Goal: Check status: Check status

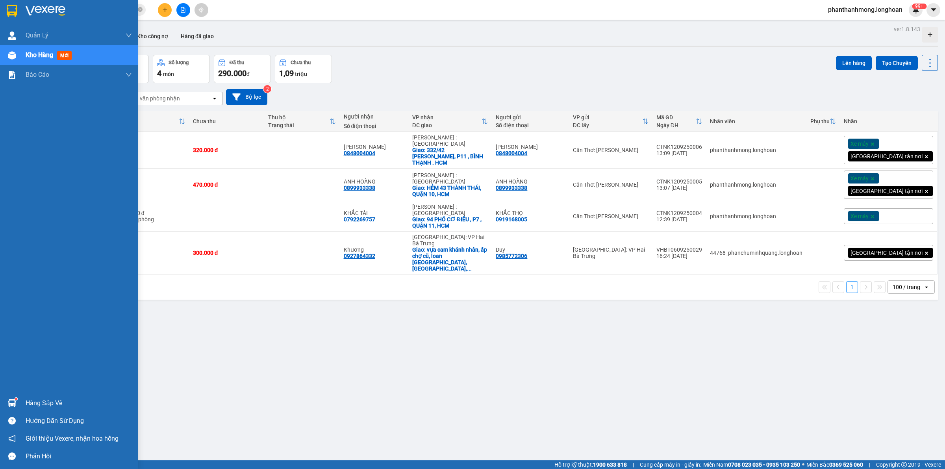
click at [16, 9] on img at bounding box center [12, 11] width 10 height 12
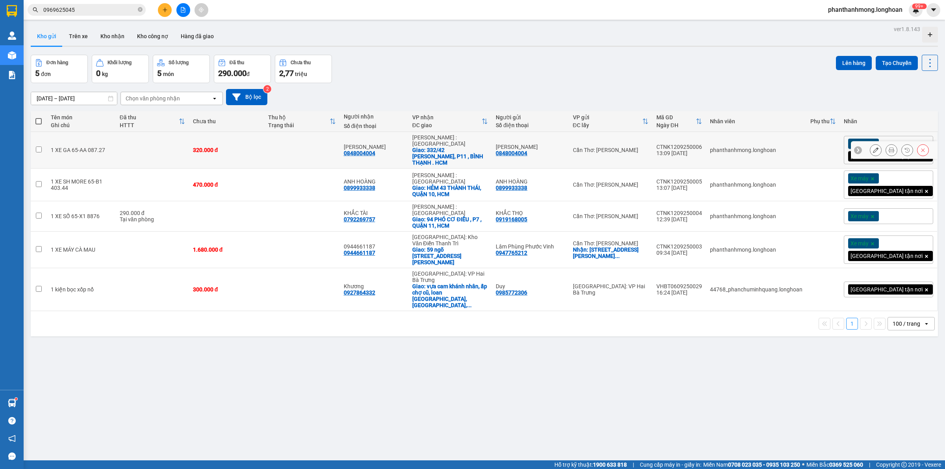
click at [888, 147] on icon at bounding box center [891, 150] width 6 height 6
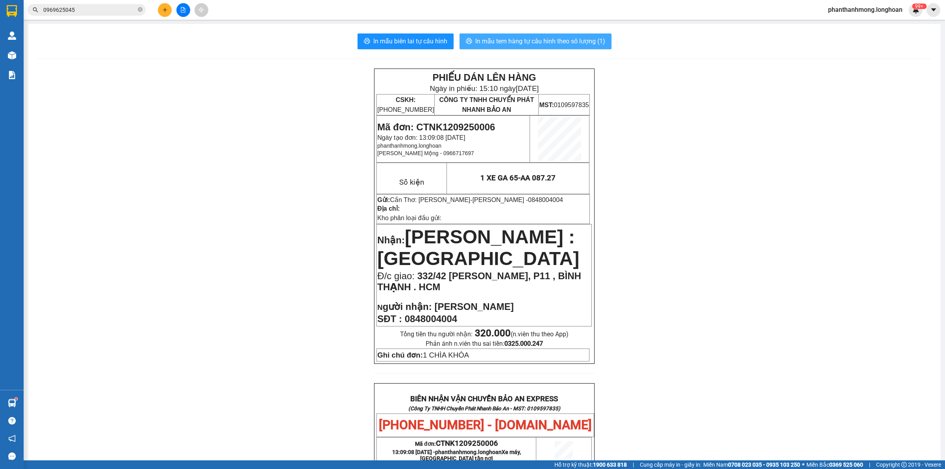
click at [512, 40] on span "In mẫu tem hàng tự cấu hình theo số lượng (1)" at bounding box center [540, 41] width 130 height 10
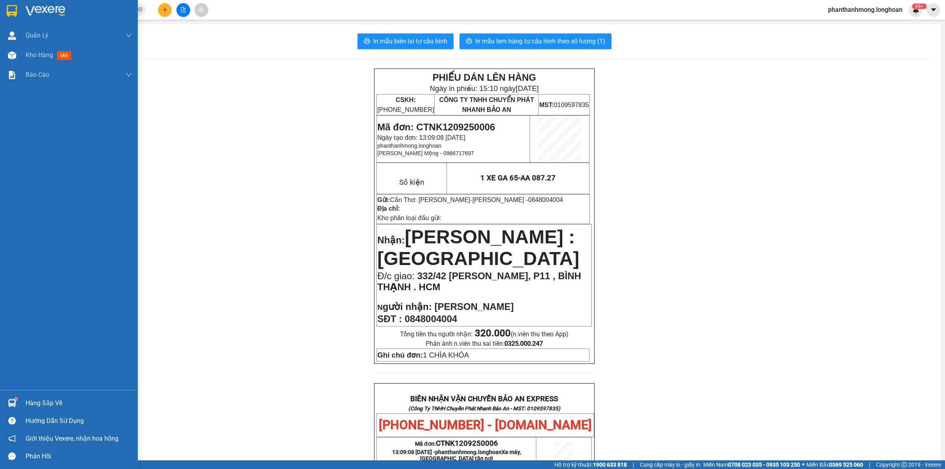
click at [18, 13] on div at bounding box center [69, 13] width 138 height 26
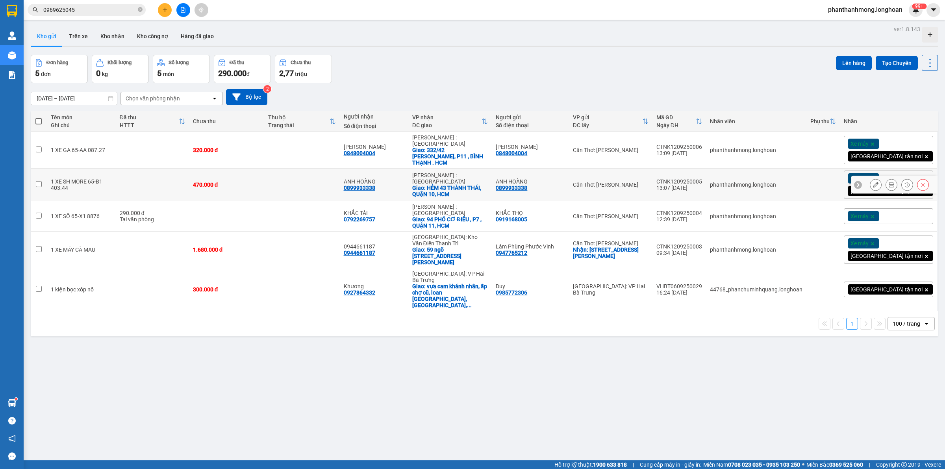
click at [888, 182] on icon at bounding box center [891, 185] width 6 height 6
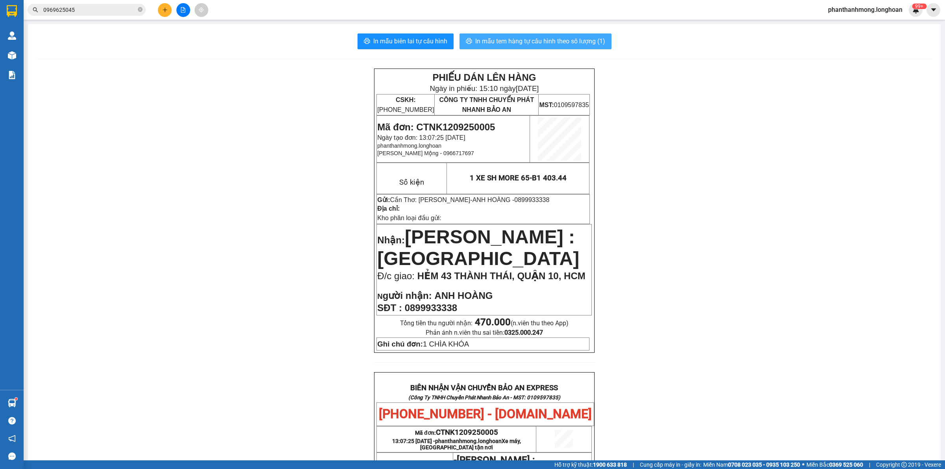
click at [521, 39] on span "In mẫu tem hàng tự cấu hình theo số lượng (1)" at bounding box center [540, 41] width 130 height 10
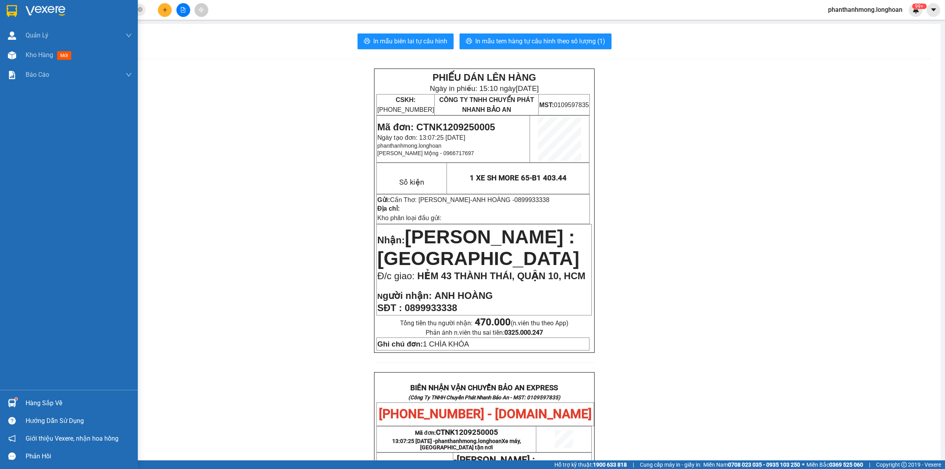
click at [0, 16] on div at bounding box center [69, 13] width 138 height 26
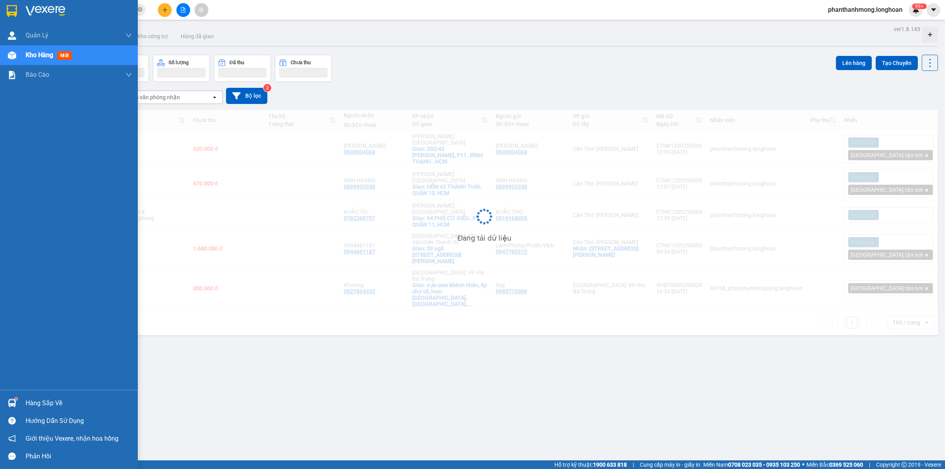
click at [26, 396] on div "Hàng sắp về" at bounding box center [69, 403] width 138 height 18
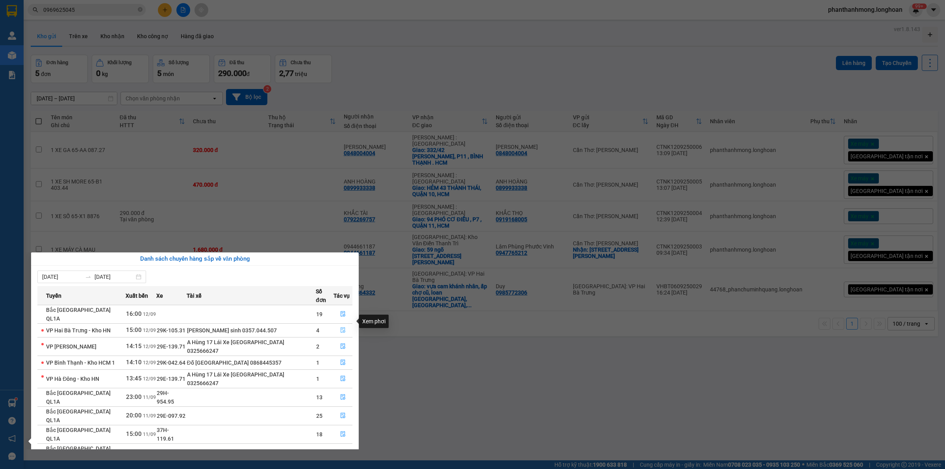
click at [342, 327] on icon "file-done" at bounding box center [342, 330] width 5 height 6
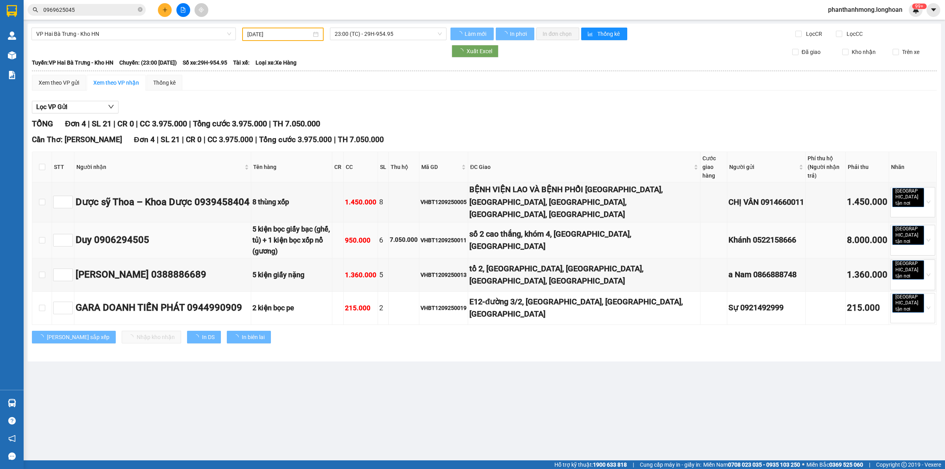
type input "[DATE]"
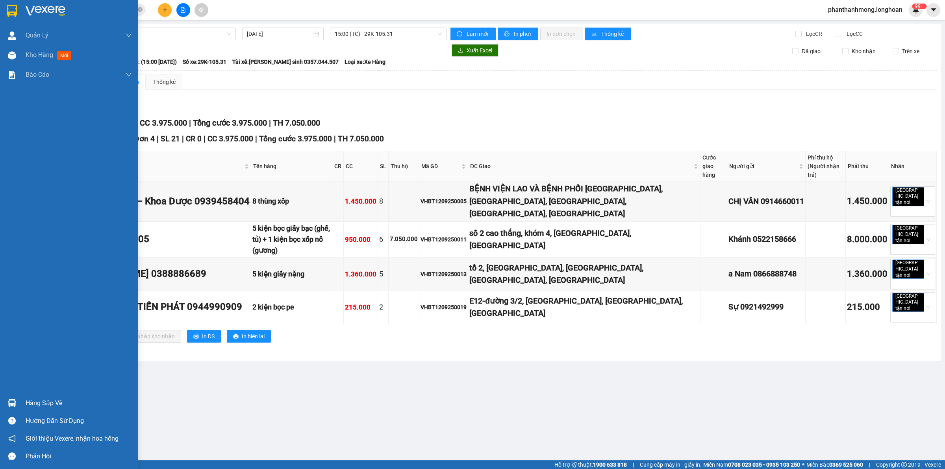
click at [6, 4] on div at bounding box center [12, 11] width 14 height 14
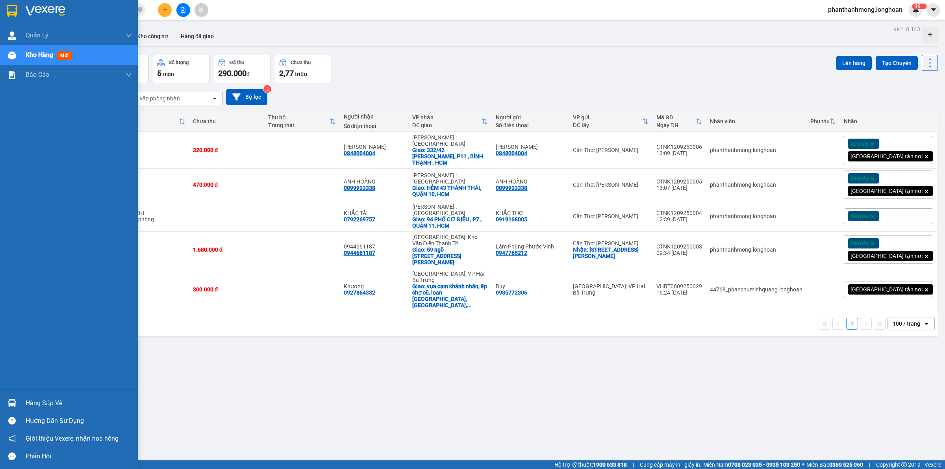
click at [8, 396] on div "Hàng sắp về" at bounding box center [69, 403] width 138 height 18
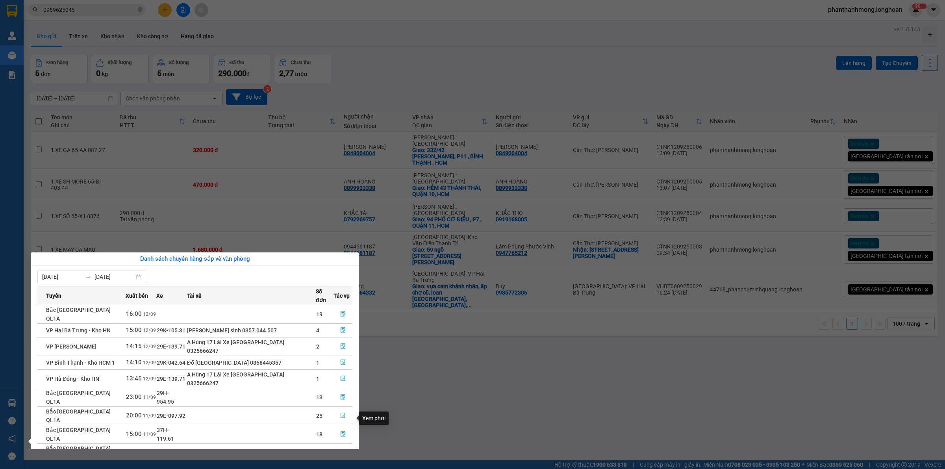
click at [337, 446] on button "button" at bounding box center [343, 452] width 18 height 13
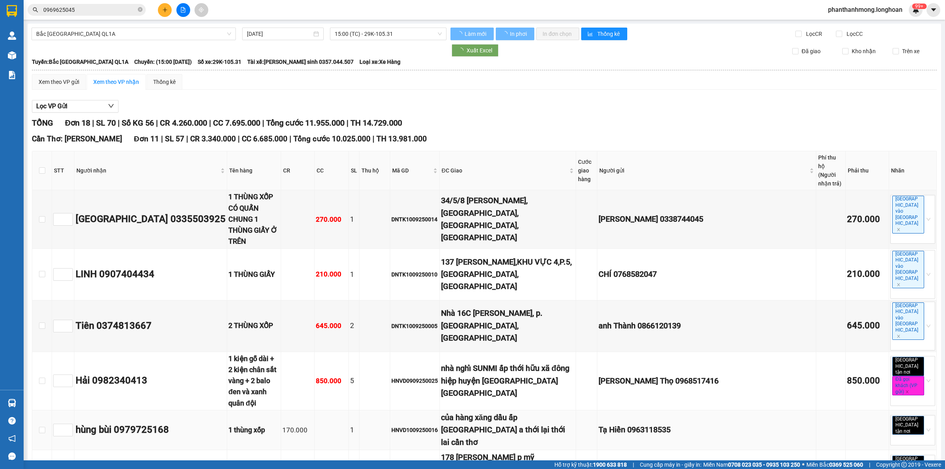
type input "[DATE]"
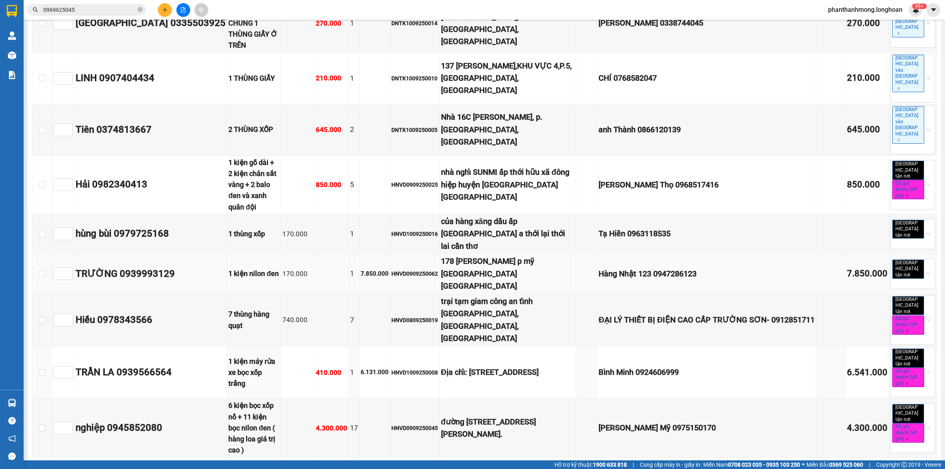
scroll to position [98, 0]
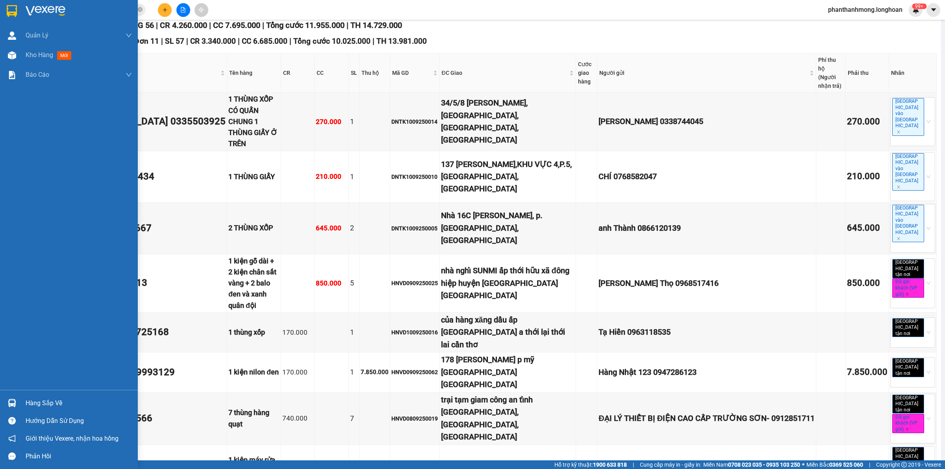
click at [13, 4] on div at bounding box center [12, 11] width 14 height 14
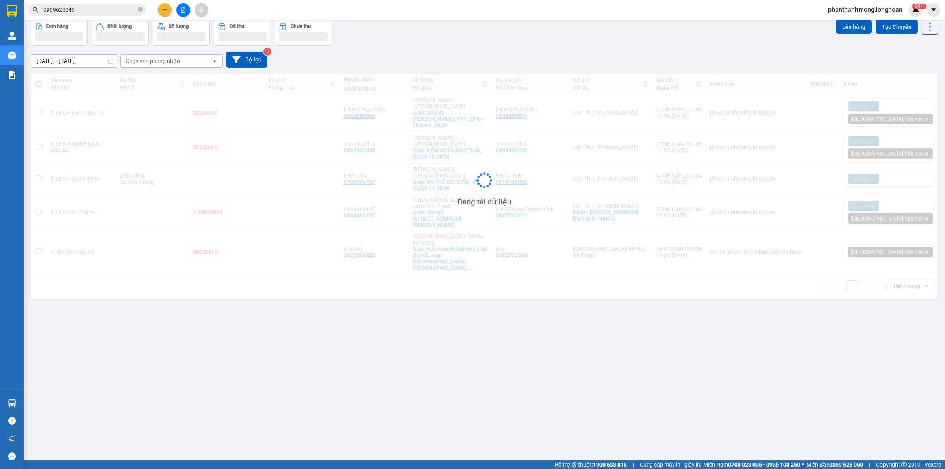
scroll to position [36, 0]
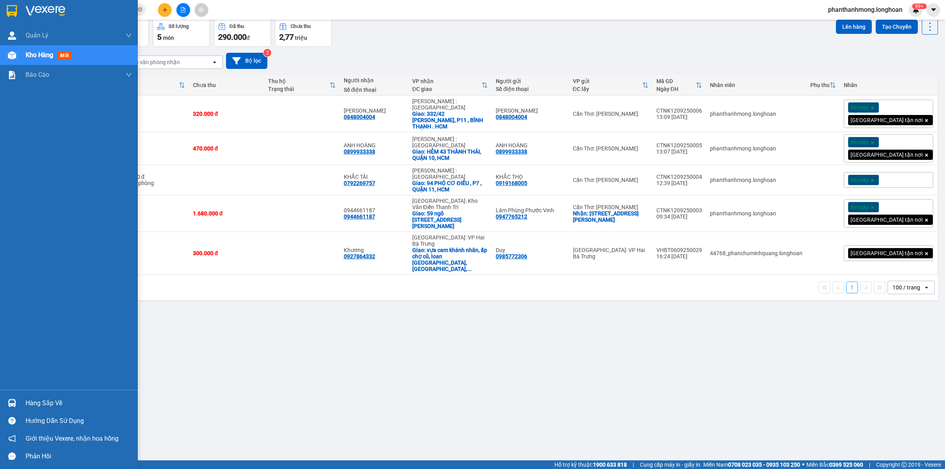
click at [11, 4] on div at bounding box center [12, 11] width 14 height 14
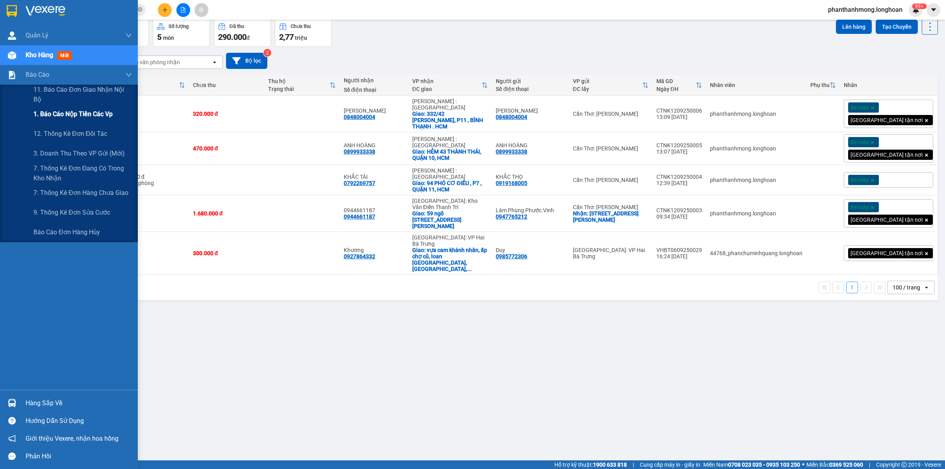
click at [75, 111] on span "1. Báo cáo nộp tiền các vp" at bounding box center [72, 114] width 79 height 10
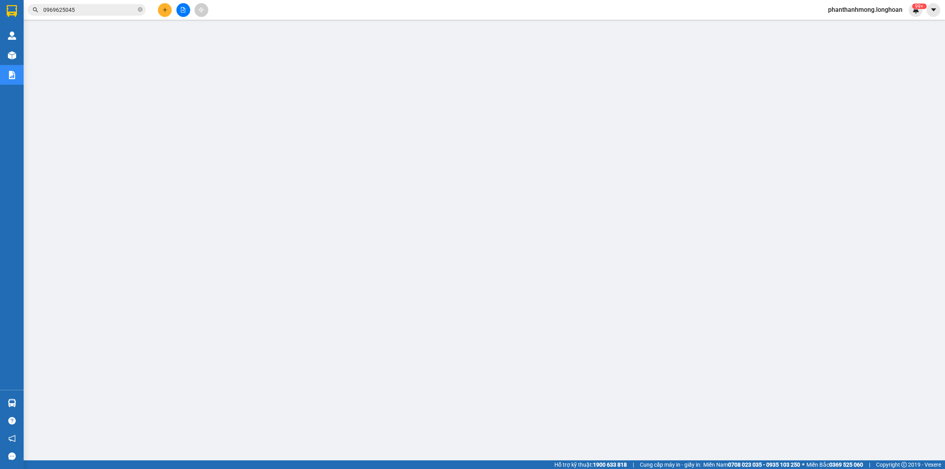
click at [422, 17] on div "Kết quả tìm kiếm ( 2 ) Bộ lọc Mã ĐH Trạng thái Món hàng Thu hộ Tổng cước Chưa c…" at bounding box center [472, 10] width 945 height 20
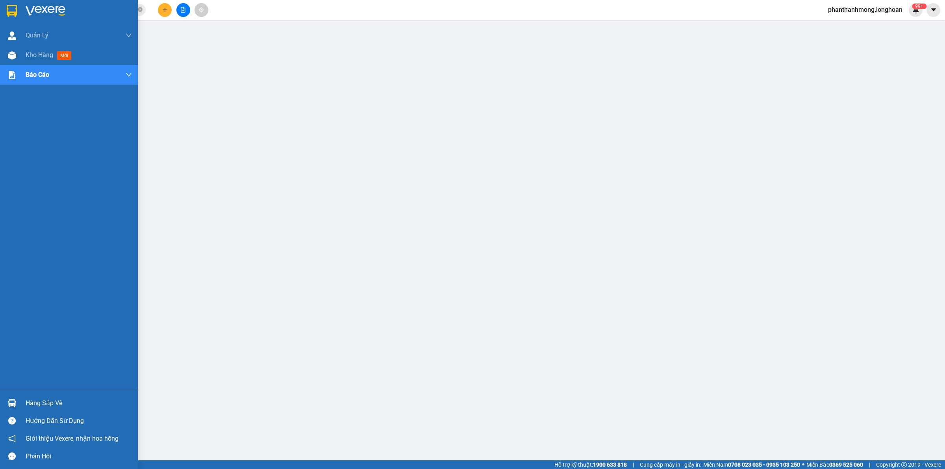
click at [19, 7] on div at bounding box center [69, 13] width 138 height 26
